Goal: Task Accomplishment & Management: Manage account settings

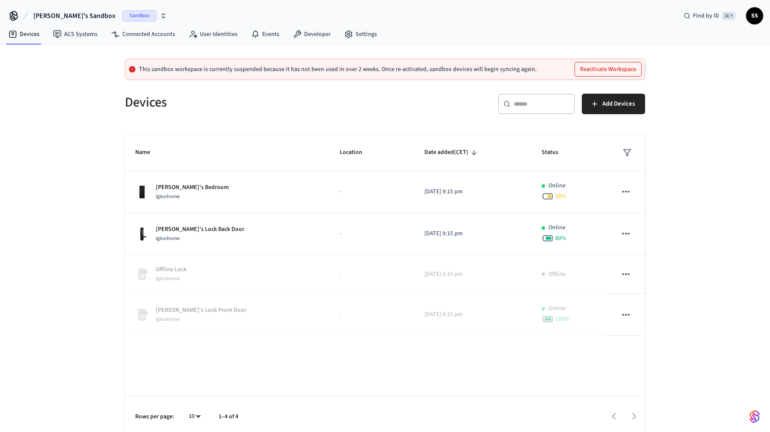
click at [122, 11] on div "Sandbox" at bounding box center [144, 15] width 44 height 11
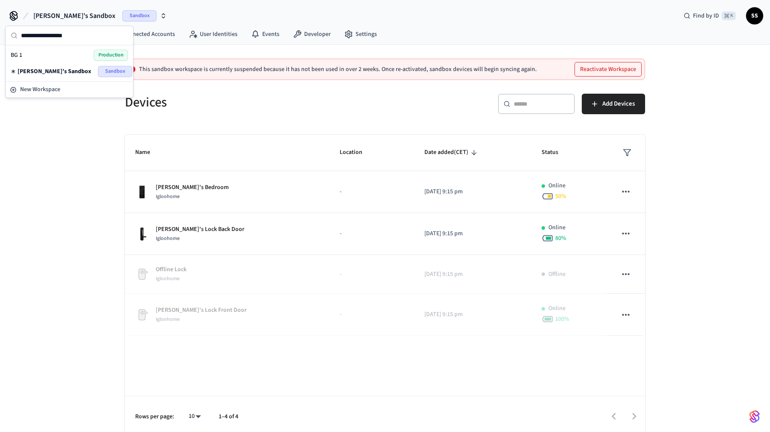
click at [66, 55] on div "BG 1 Production" at bounding box center [69, 55] width 117 height 11
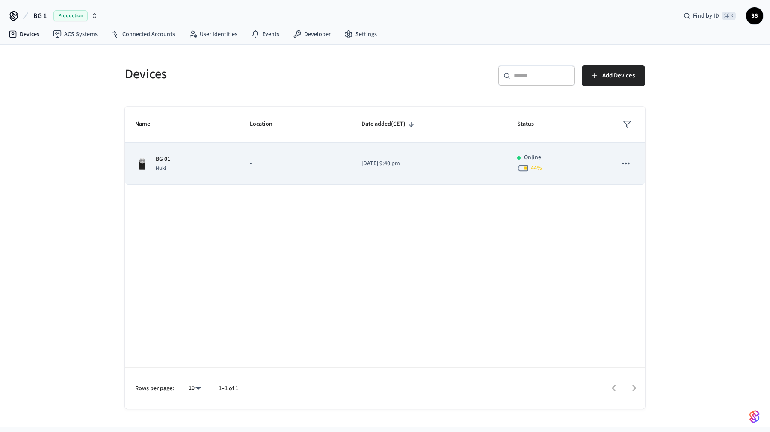
click at [351, 158] on td "[DATE] 9:40 pm" at bounding box center [429, 164] width 156 height 42
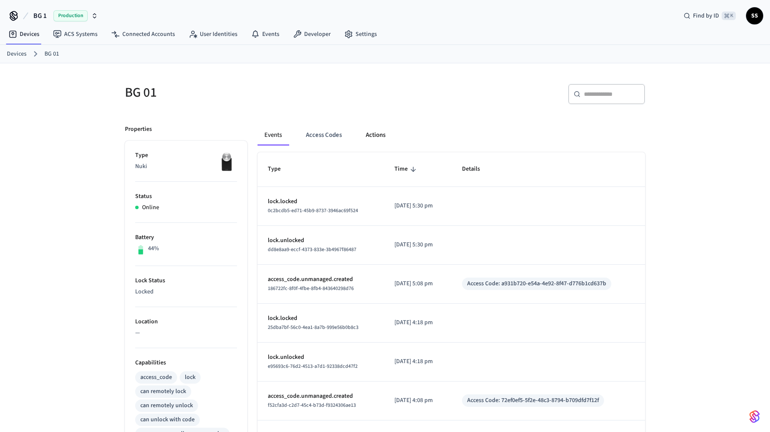
click at [364, 134] on button "Actions" at bounding box center [375, 135] width 33 height 21
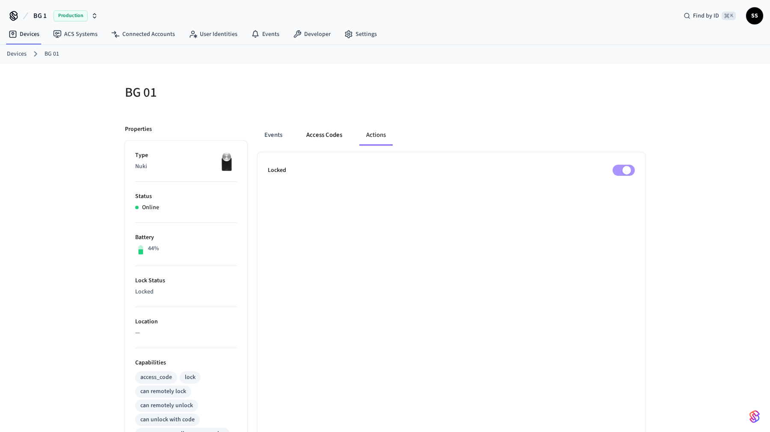
click at [324, 133] on button "Access Codes" at bounding box center [324, 135] width 50 height 21
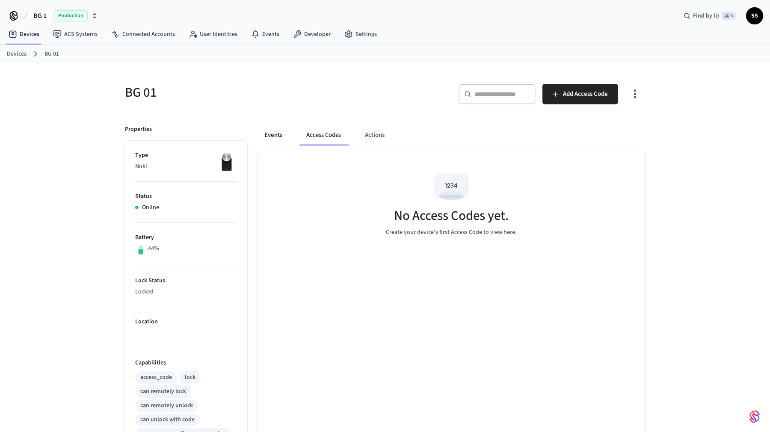
click at [264, 135] on button "Events" at bounding box center [274, 135] width 32 height 21
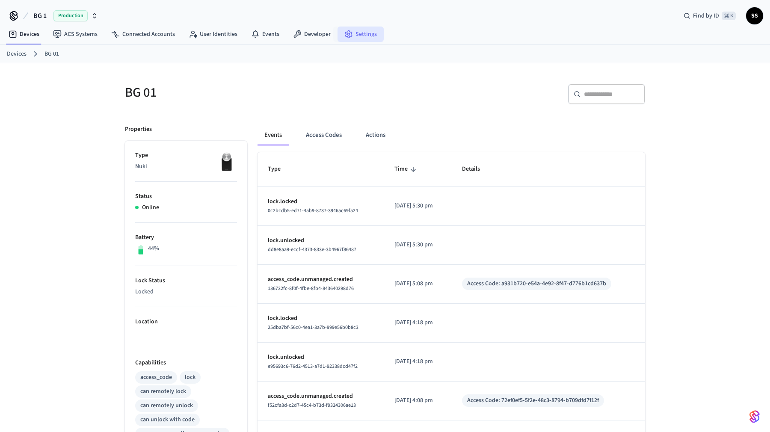
click at [357, 31] on link "Settings" at bounding box center [360, 34] width 46 height 15
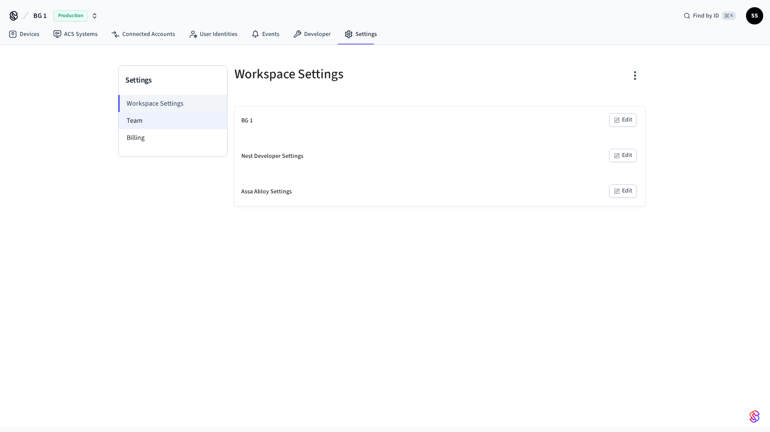
click at [156, 116] on li "Team" at bounding box center [172, 120] width 109 height 17
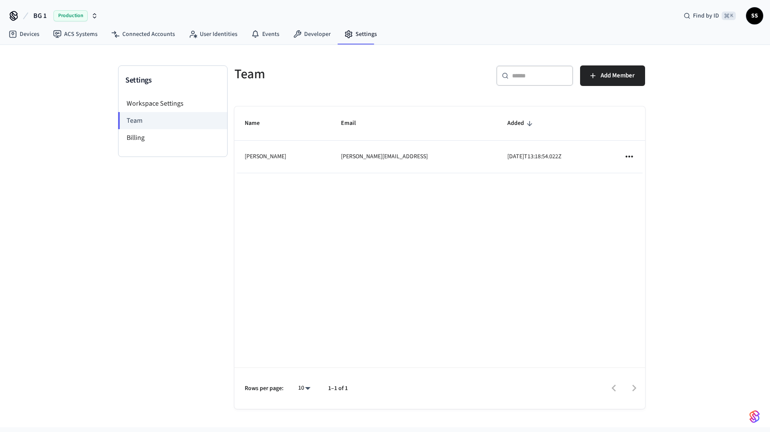
click at [161, 93] on div "Settings" at bounding box center [172, 80] width 109 height 29
click at [162, 104] on li "Workspace Settings" at bounding box center [172, 103] width 109 height 17
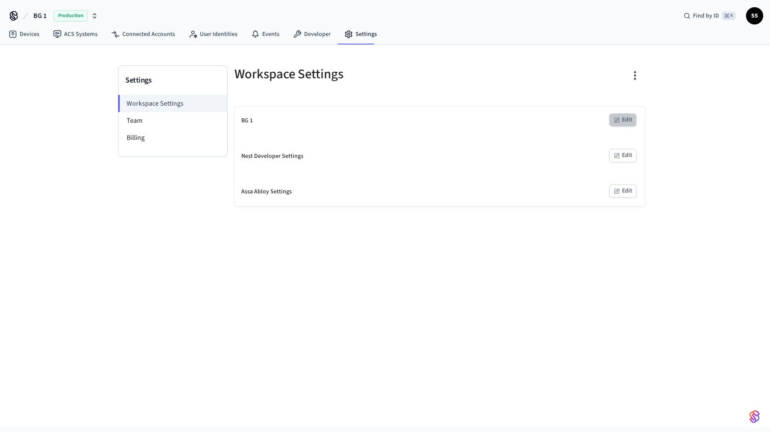
click at [625, 121] on button "Edit" at bounding box center [622, 119] width 27 height 13
click at [623, 155] on button "Edit" at bounding box center [622, 155] width 27 height 13
click at [636, 74] on icon "button" at bounding box center [634, 75] width 13 height 13
click at [484, 84] on div at bounding box center [385, 216] width 770 height 432
click at [300, 31] on link "Developer" at bounding box center [311, 34] width 51 height 15
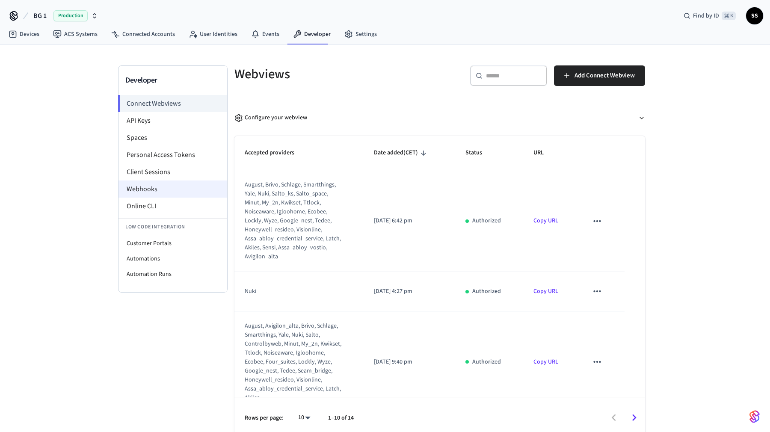
click at [163, 184] on li "Webhooks" at bounding box center [172, 189] width 109 height 17
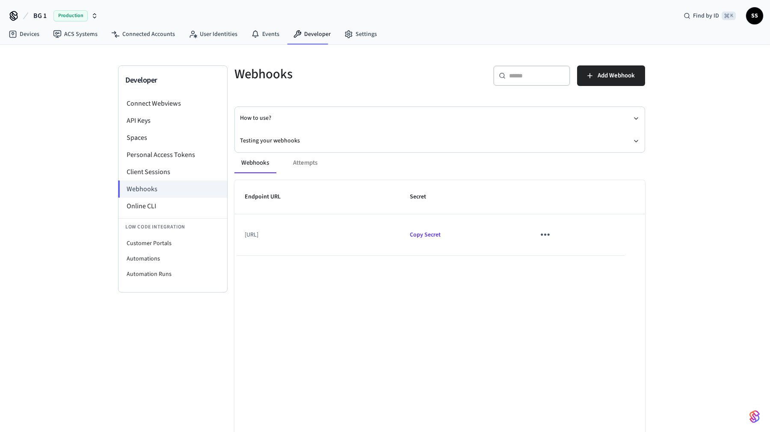
click at [552, 239] on icon "sticky table" at bounding box center [545, 234] width 13 height 13
click at [602, 255] on li "Edit" at bounding box center [605, 260] width 41 height 23
click at [303, 164] on div "Webhooks Attempts" at bounding box center [439, 163] width 411 height 21
click at [289, 141] on button "Testing your webhooks" at bounding box center [440, 141] width 400 height 23
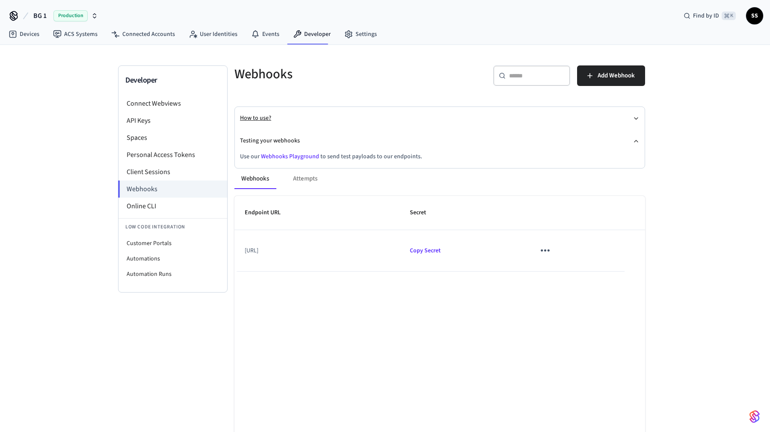
click at [262, 116] on button "How to use?" at bounding box center [440, 118] width 400 height 23
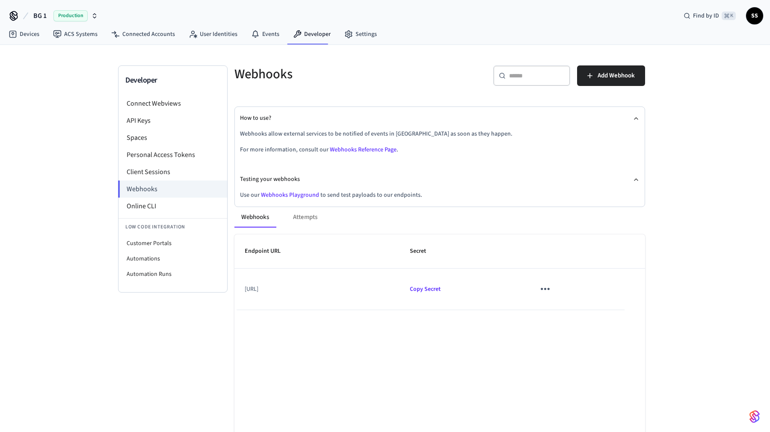
click at [282, 195] on link "Webhooks Playground" at bounding box center [290, 195] width 58 height 9
click at [35, 36] on link "Devices" at bounding box center [24, 34] width 44 height 15
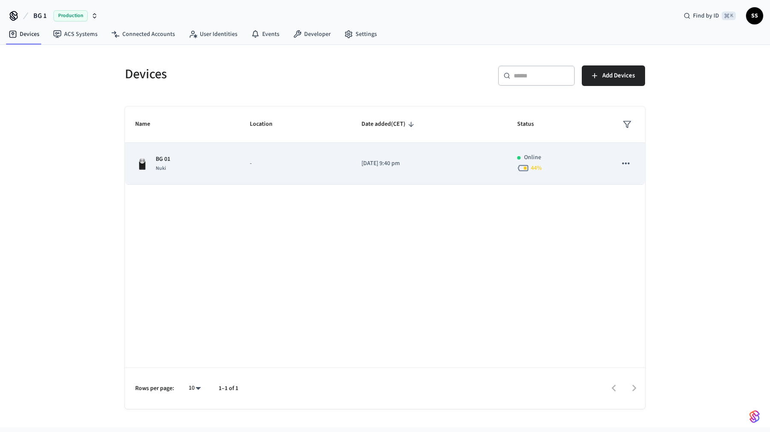
click at [171, 167] on div "BG 01 Nuki" at bounding box center [182, 164] width 94 height 18
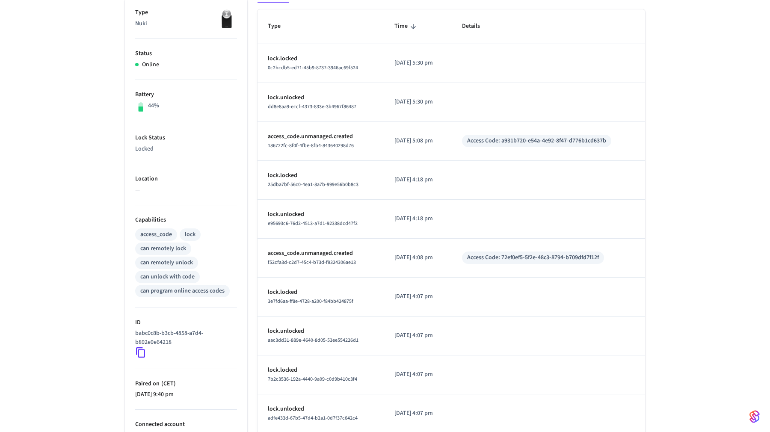
scroll to position [202, 0]
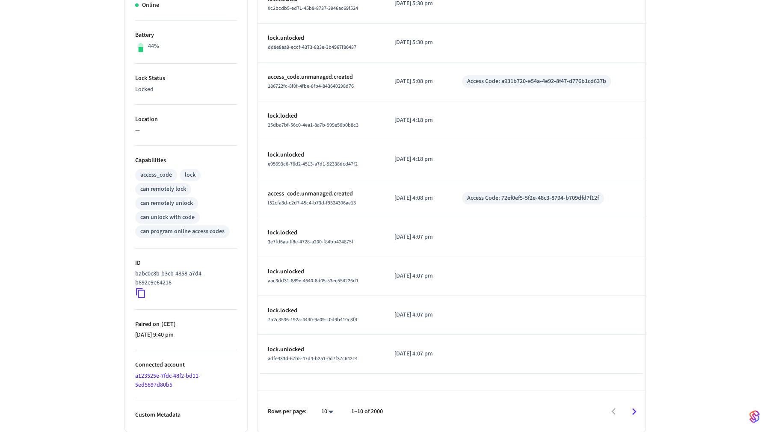
click at [142, 293] on icon at bounding box center [140, 292] width 11 height 11
click at [138, 291] on icon at bounding box center [140, 293] width 9 height 10
click at [142, 294] on icon at bounding box center [140, 292] width 11 height 11
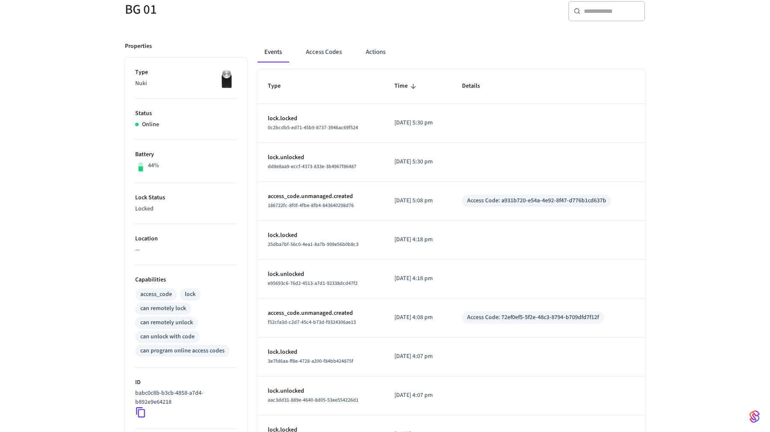
scroll to position [0, 0]
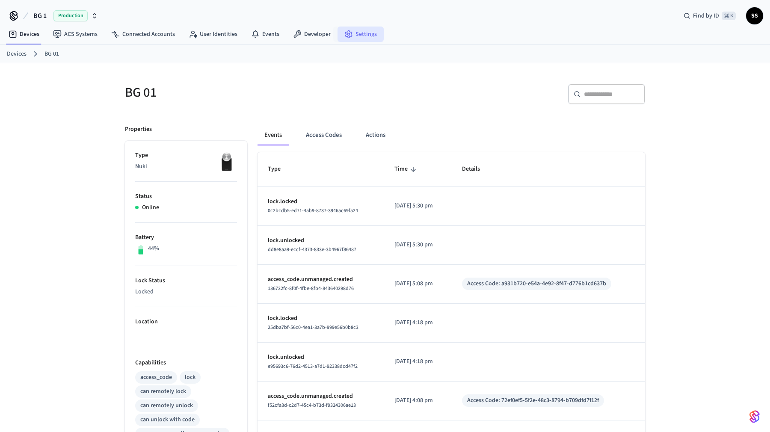
click at [351, 28] on link "Settings" at bounding box center [360, 34] width 46 height 15
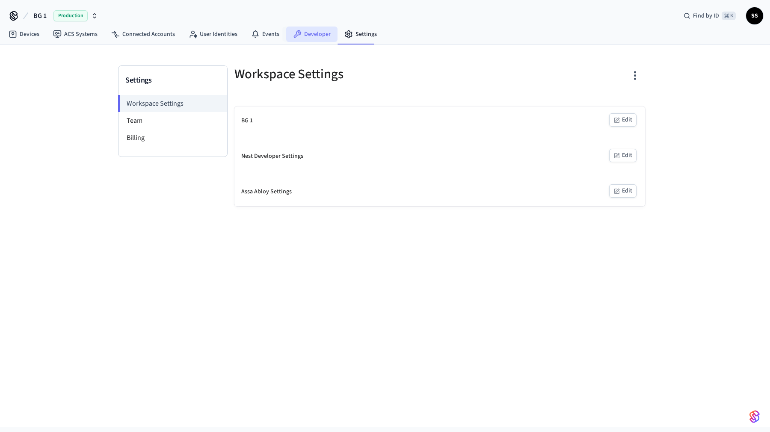
click at [296, 32] on icon at bounding box center [298, 34] width 8 height 8
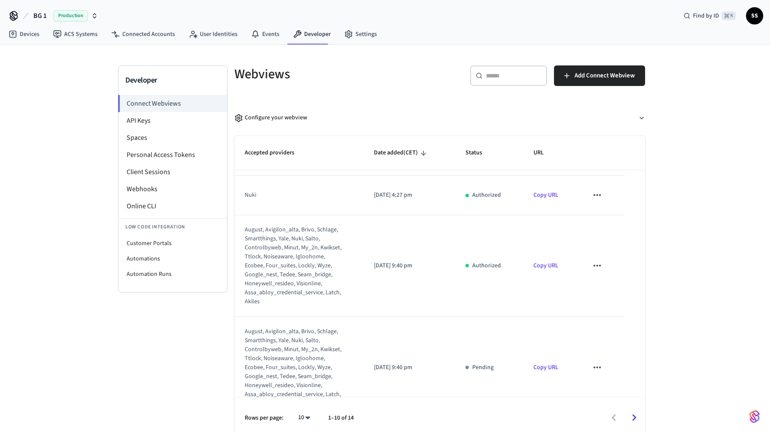
scroll to position [101, 0]
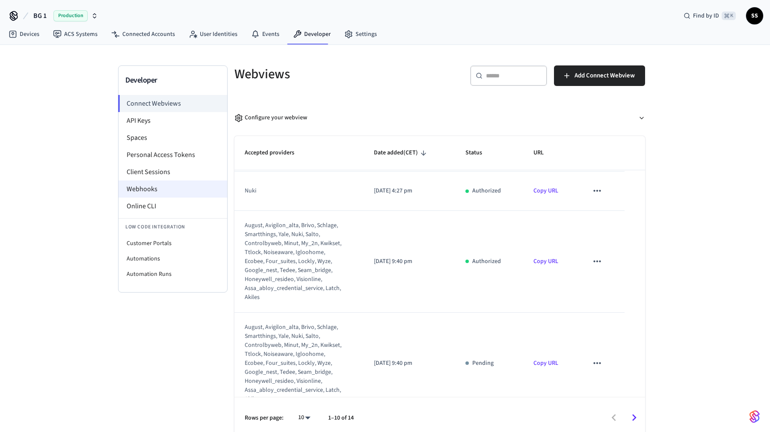
click at [159, 189] on li "Webhooks" at bounding box center [172, 189] width 109 height 17
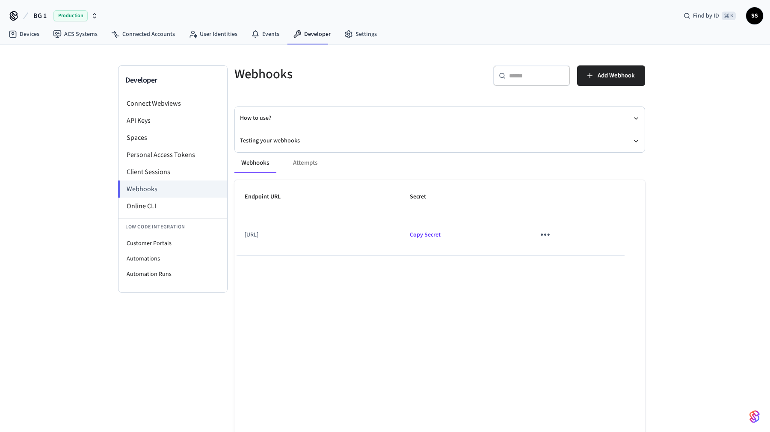
click at [552, 237] on icon "sticky table" at bounding box center [545, 234] width 13 height 13
click at [308, 165] on div at bounding box center [385, 216] width 770 height 432
click at [303, 164] on div "Webhooks Attempts" at bounding box center [439, 163] width 411 height 21
click at [524, 142] on button "Testing your webhooks" at bounding box center [440, 141] width 400 height 23
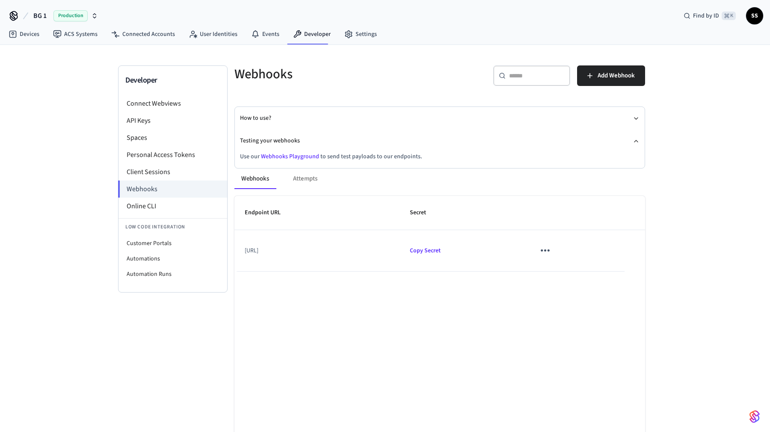
click at [300, 249] on td "[URL]" at bounding box center [316, 250] width 165 height 41
click at [552, 250] on icon "sticky table" at bounding box center [545, 250] width 13 height 13
click at [603, 275] on li "Edit" at bounding box center [605, 276] width 41 height 23
click at [302, 180] on div "Webhooks Attempts" at bounding box center [439, 179] width 411 height 21
click at [303, 177] on div "Webhooks Attempts" at bounding box center [439, 179] width 411 height 21
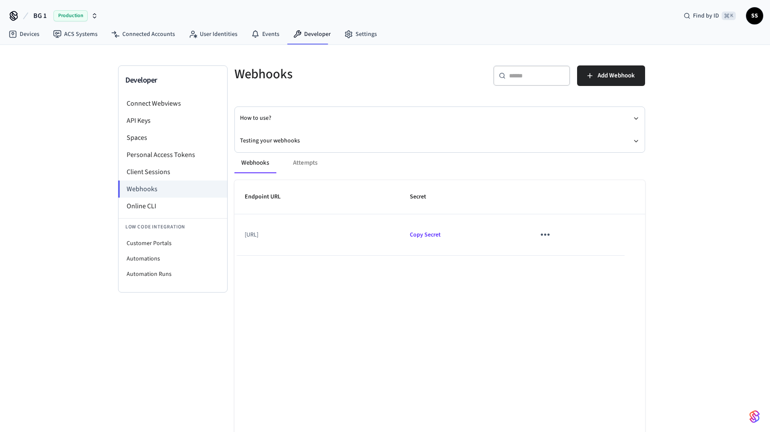
click at [305, 162] on div "Webhooks Attempts" at bounding box center [439, 163] width 411 height 21
click at [297, 157] on div "Webhooks Attempts" at bounding box center [439, 163] width 411 height 21
click at [301, 165] on div "Webhooks Attempts" at bounding box center [439, 163] width 411 height 21
click at [311, 115] on button "How to use?" at bounding box center [440, 118] width 400 height 23
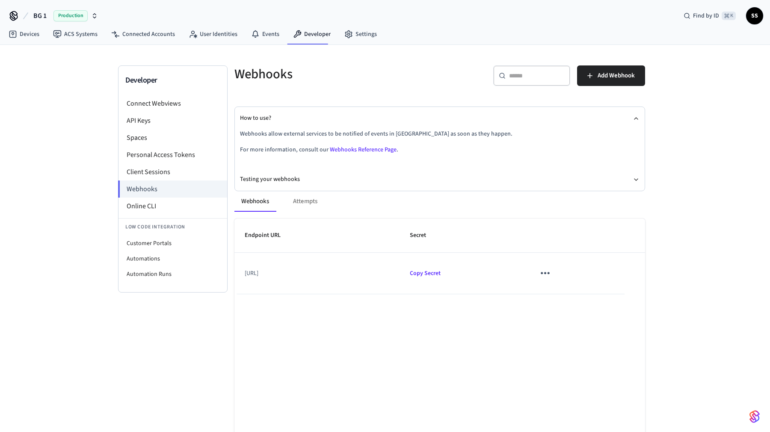
click at [310, 185] on div "Webhooks Attempts Endpoint URL Secret https://www.bettergym.ai/api/webhooks/sea…" at bounding box center [434, 351] width 421 height 340
click at [294, 176] on button "Testing your webhooks" at bounding box center [440, 179] width 400 height 23
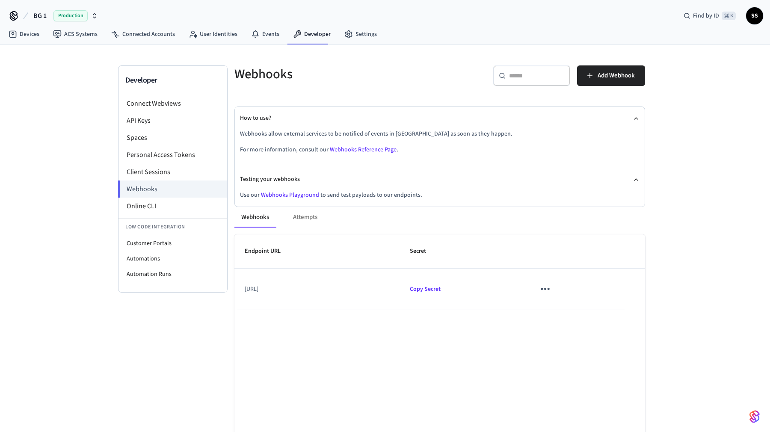
click at [285, 193] on link "Webhooks Playground" at bounding box center [290, 195] width 58 height 9
